Goal: Task Accomplishment & Management: Use online tool/utility

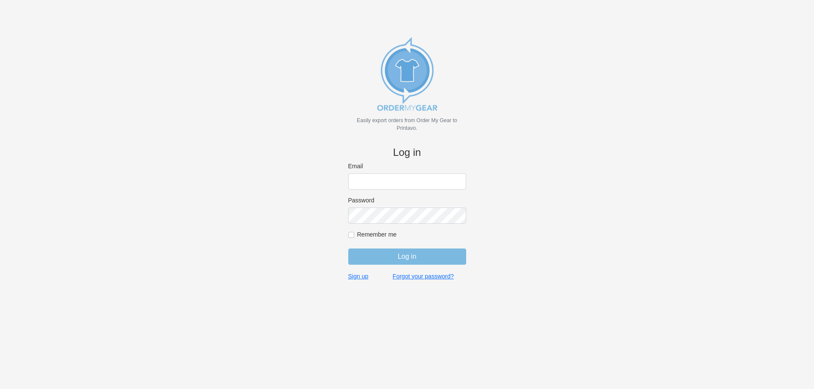
type input "[EMAIL_ADDRESS][DOMAIN_NAME]"
click at [374, 249] on input "Log in" at bounding box center [407, 257] width 118 height 16
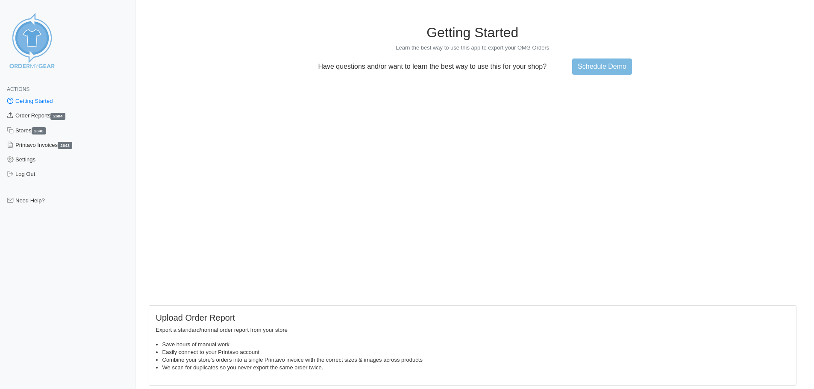
click at [25, 115] on link "Order Reports 2684" at bounding box center [67, 115] width 135 height 15
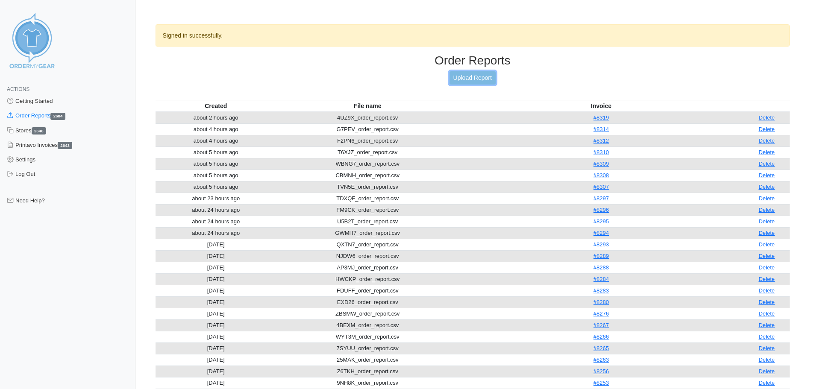
click at [471, 80] on link "Upload Report" at bounding box center [472, 77] width 46 height 13
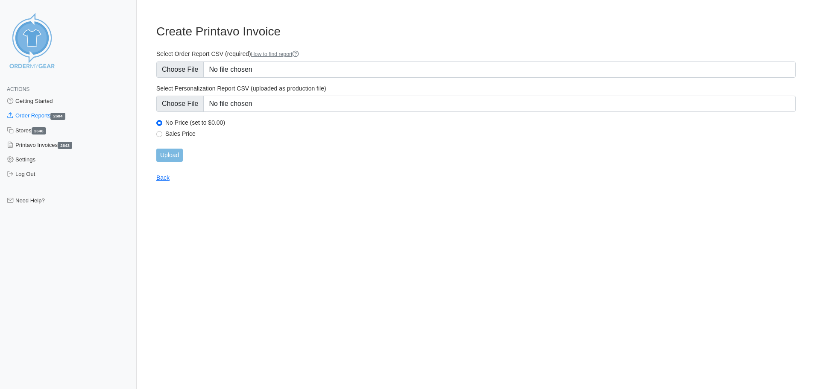
type input "C:\fakepath\627AG_order_report.csv"
type input "C:\fakepath\627AG_personalization_report.csv"
click at [175, 156] on input "Upload" at bounding box center [169, 155] width 26 height 13
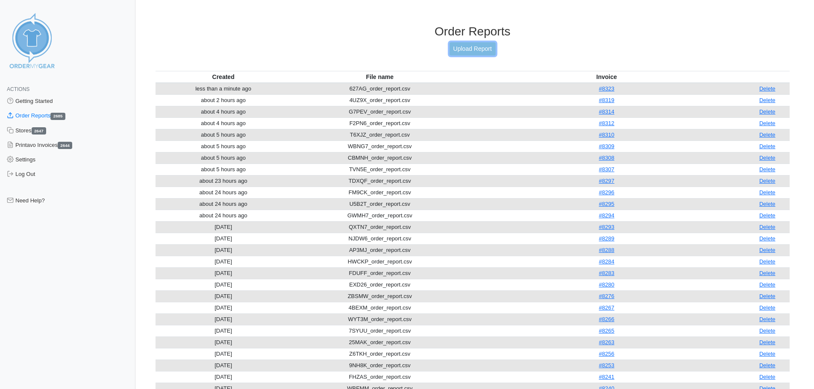
click at [450, 50] on link "Upload Report" at bounding box center [472, 48] width 46 height 13
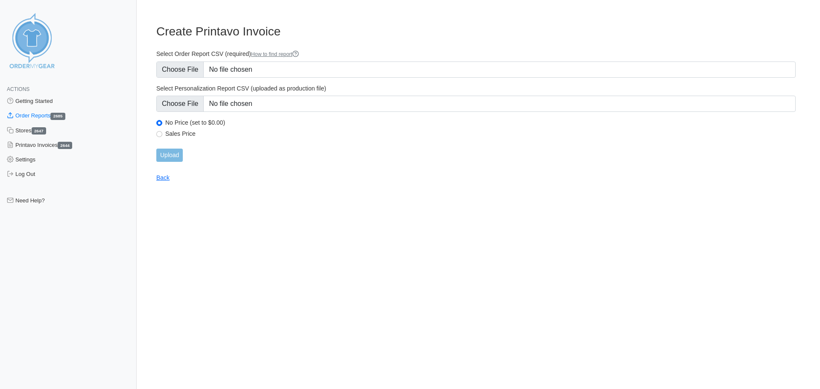
type input "C:\fakepath\Y6SAF_order_report.csv"
type input "C:\fakepath\Y6SAF_personalization_report.csv"
click at [164, 159] on input "Upload" at bounding box center [169, 155] width 26 height 13
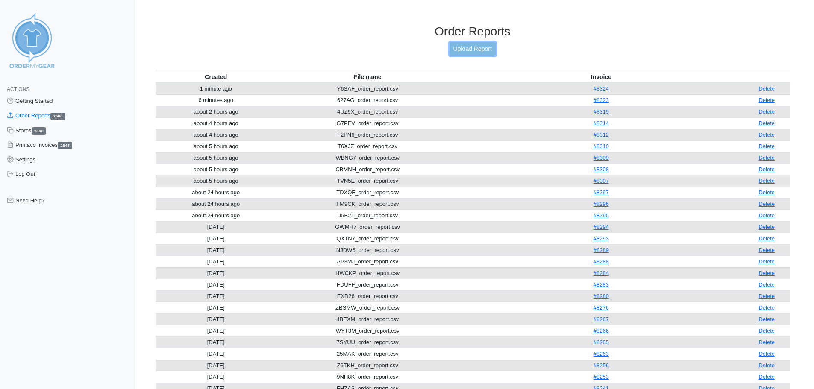
click at [463, 53] on link "Upload Report" at bounding box center [472, 48] width 46 height 13
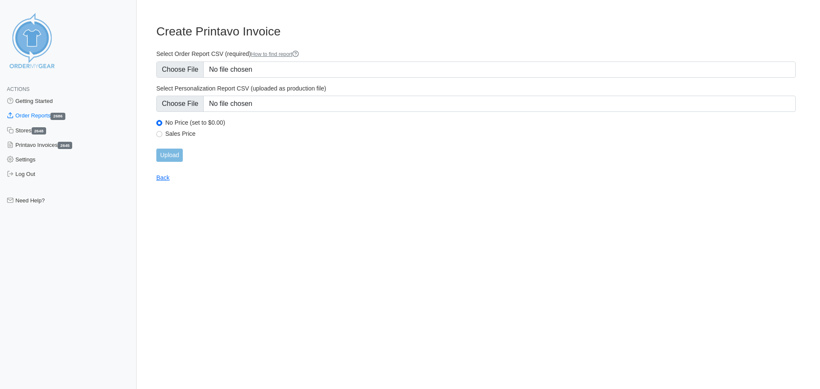
type input "C:\fakepath\VQYGN_order_report.csv"
type input "C:\fakepath\VQYGN_personalization_report.csv"
click at [171, 155] on input "Upload" at bounding box center [169, 155] width 26 height 13
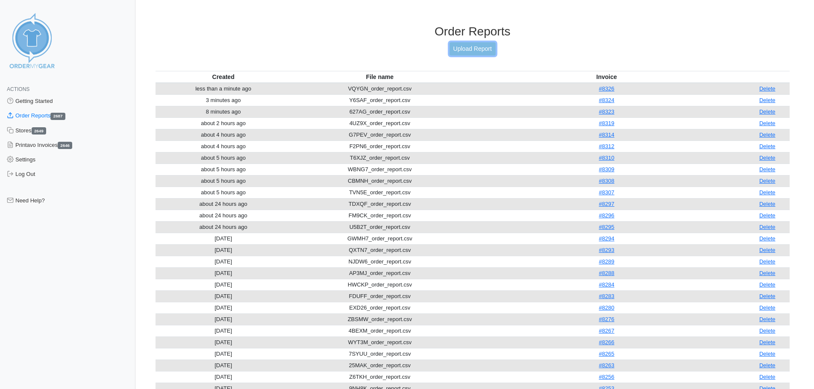
click at [490, 54] on link "Upload Report" at bounding box center [472, 48] width 46 height 13
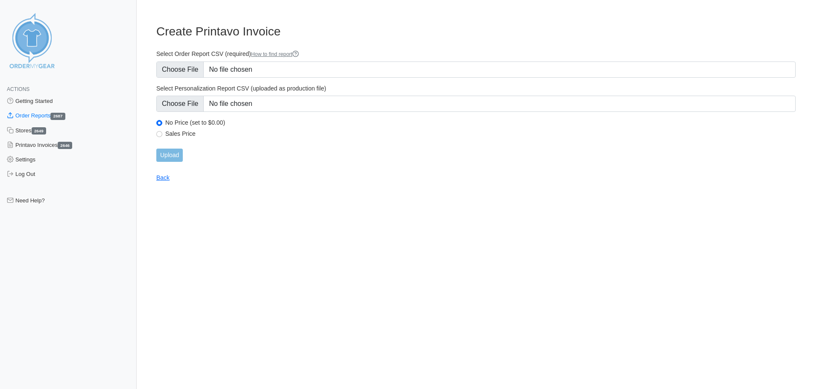
type input "C:\fakepath\E42ZX_order_report (1).csv"
type input "C:\fakepath\E42ZX_personalization_report (1).csv"
click at [177, 155] on input "Upload" at bounding box center [169, 155] width 26 height 13
